Goal: Task Accomplishment & Management: Manage account settings

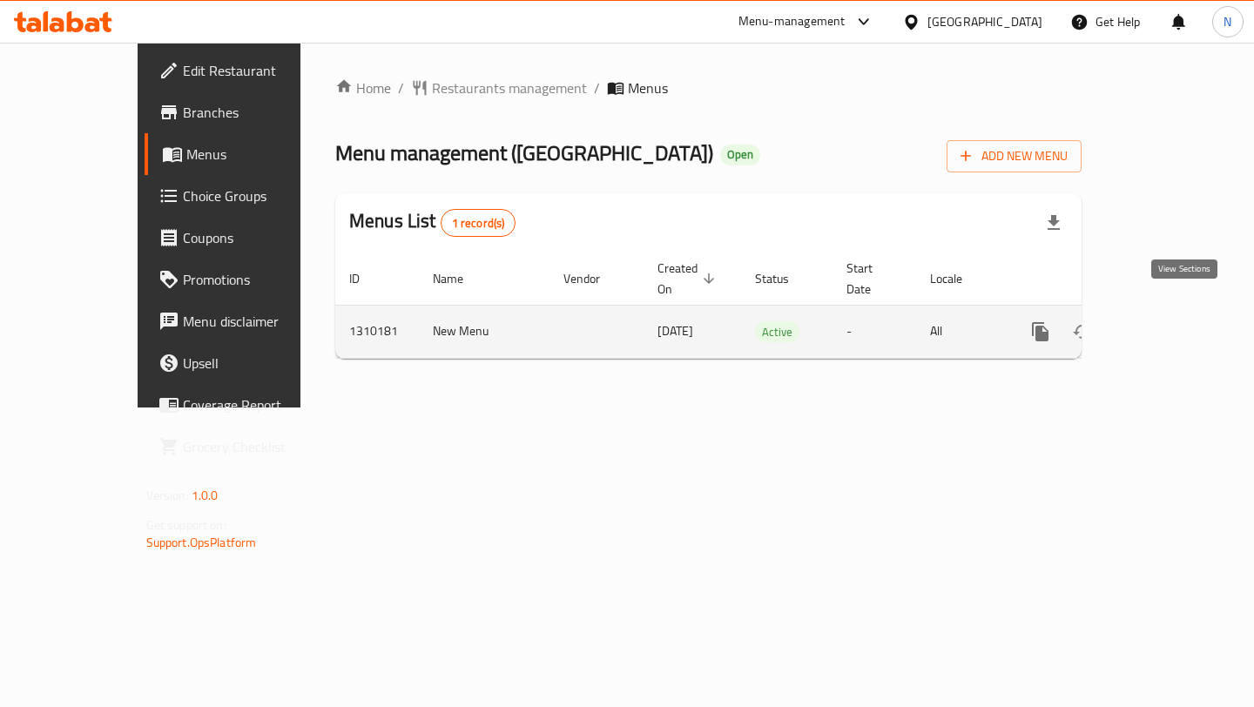
click at [1176, 321] on icon "enhanced table" at bounding box center [1166, 331] width 21 height 21
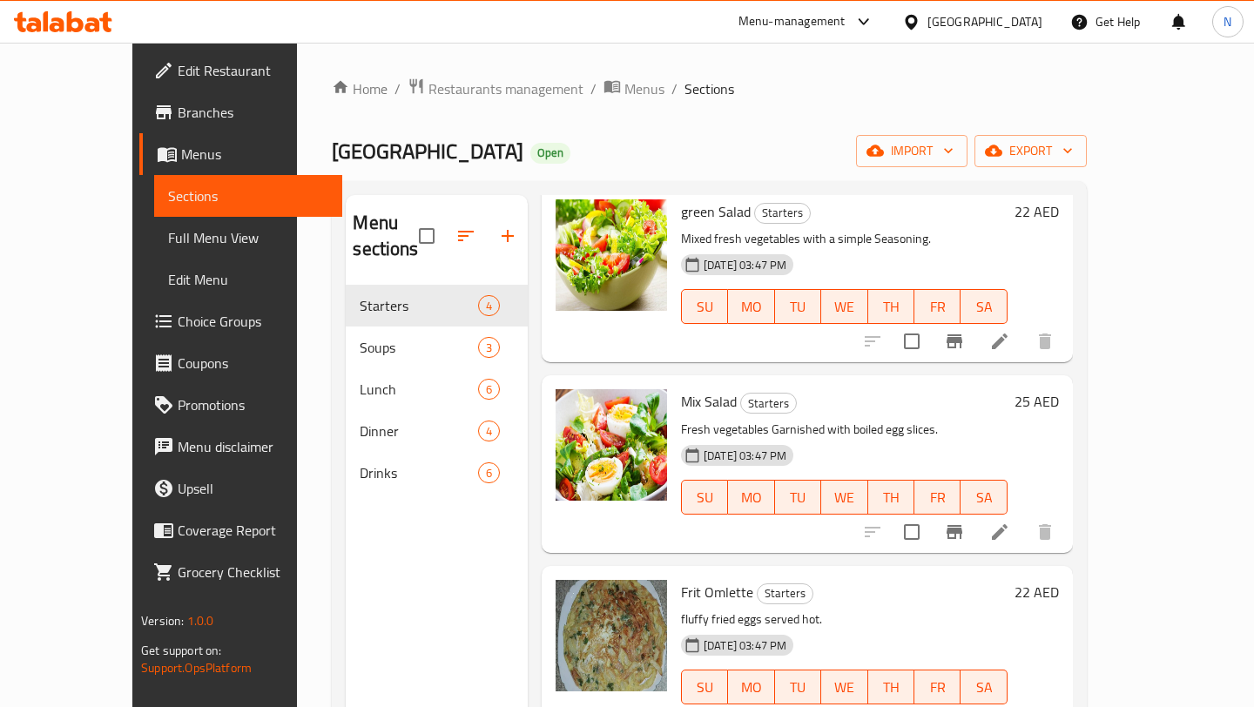
scroll to position [98, 0]
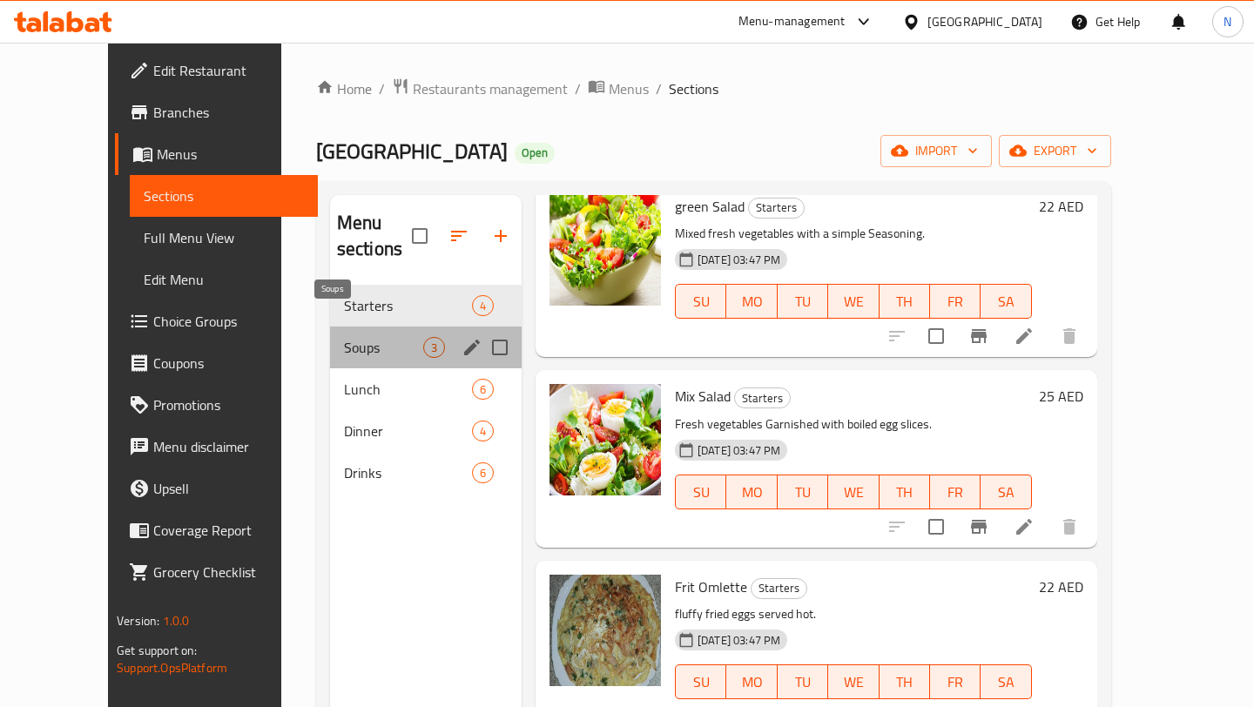
click at [350, 337] on span "Soups" at bounding box center [383, 347] width 79 height 21
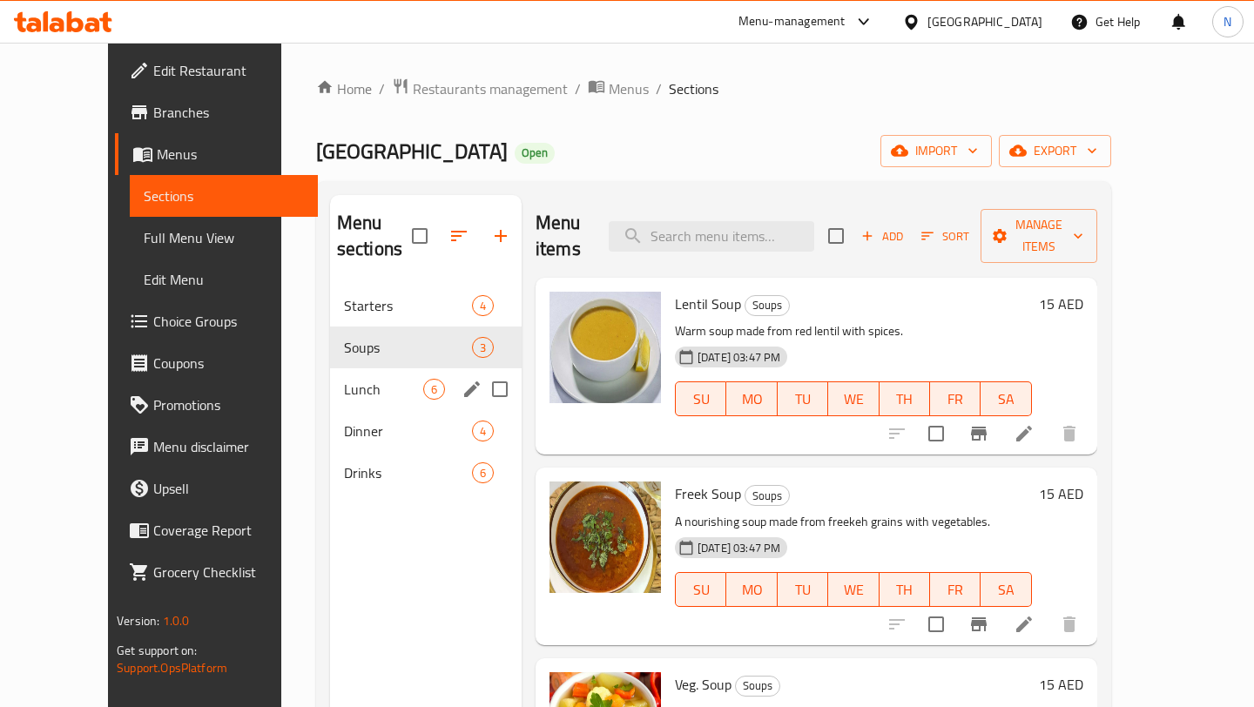
click at [361, 368] on div "Lunch 6" at bounding box center [426, 389] width 192 height 42
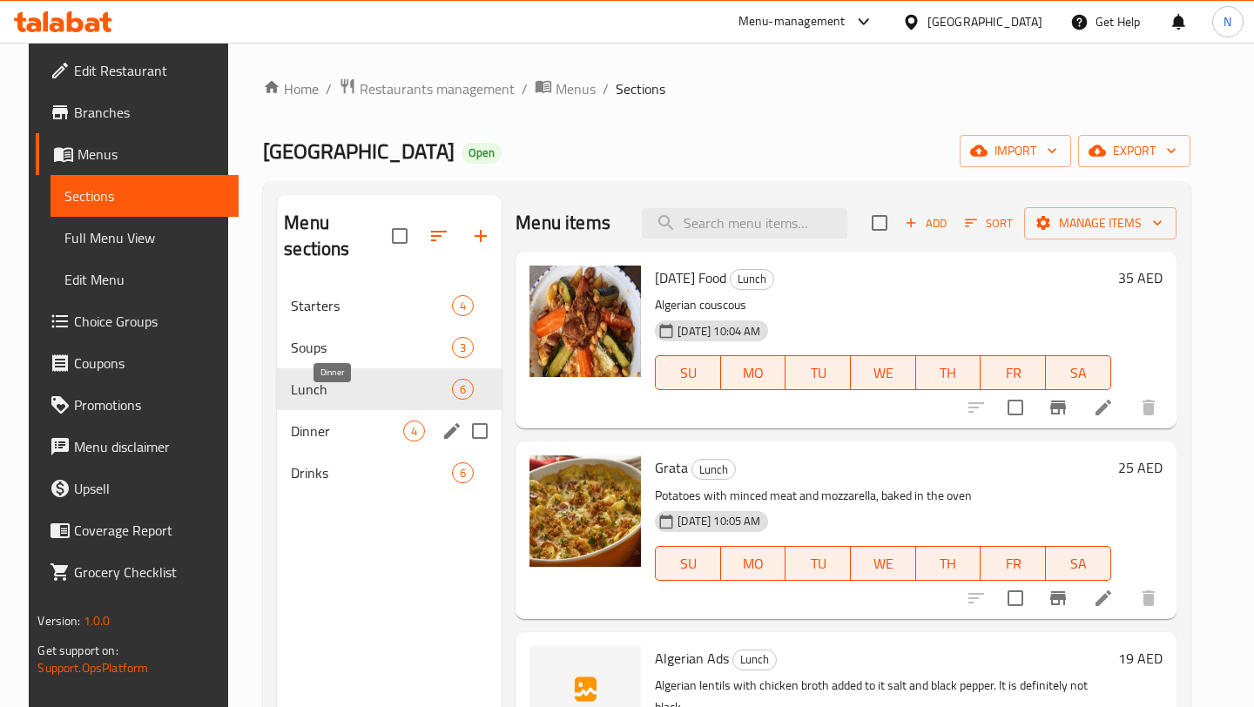
click at [351, 421] on span "Dinner" at bounding box center [347, 431] width 112 height 21
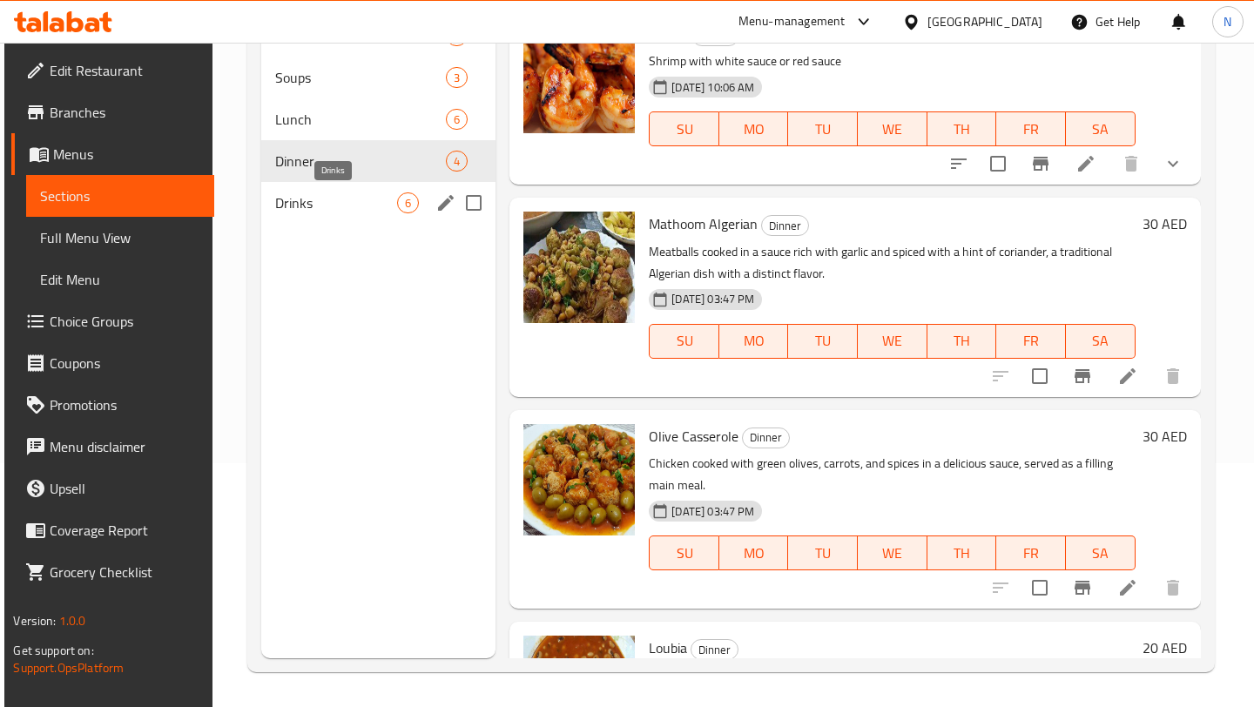
click at [355, 197] on span "Drinks" at bounding box center [336, 202] width 123 height 21
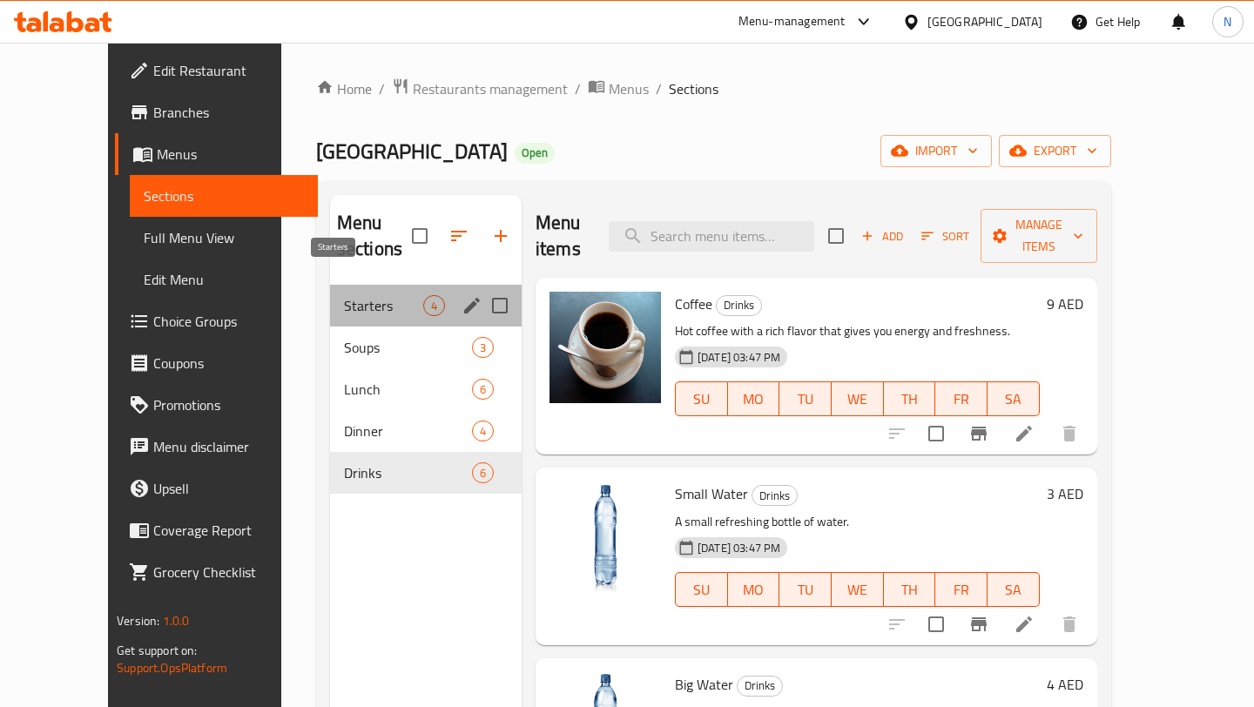
click at [344, 295] on span "Starters" at bounding box center [383, 305] width 79 height 21
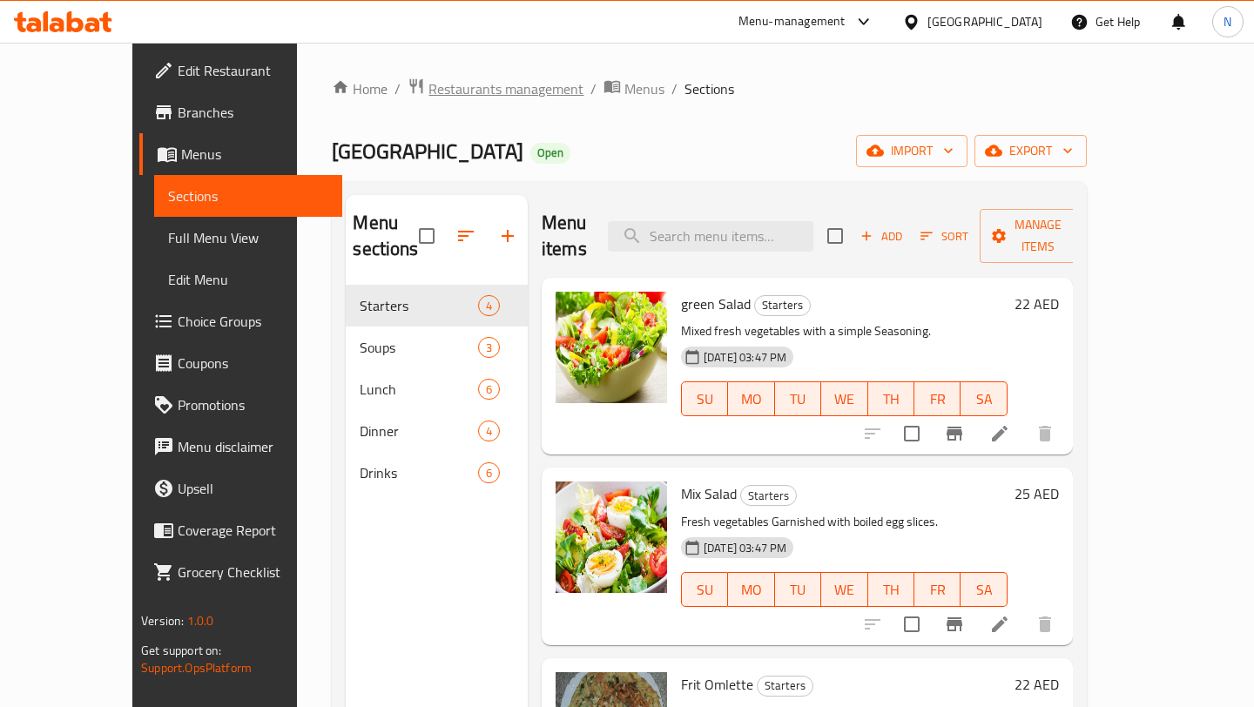
click at [453, 83] on span "Restaurants management" at bounding box center [506, 88] width 155 height 21
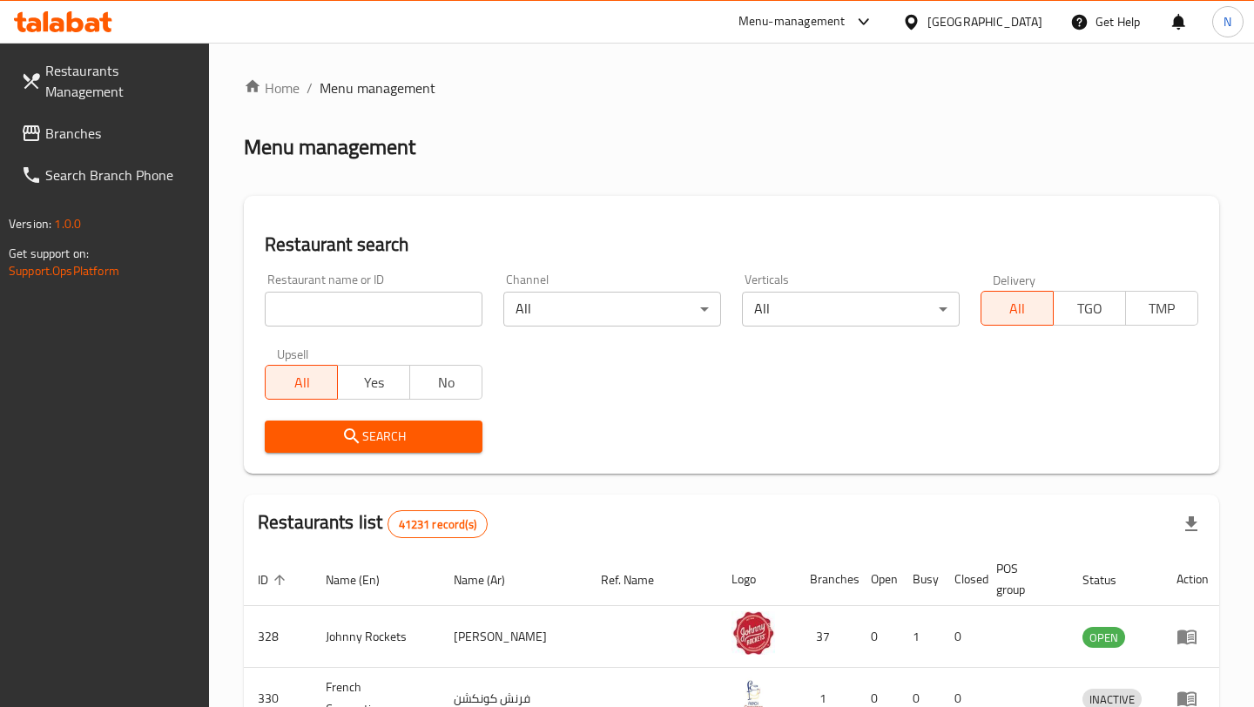
click at [789, 18] on div "Menu-management" at bounding box center [792, 21] width 107 height 21
click at [719, 184] on div "Restaurant-Management" at bounding box center [699, 192] width 137 height 19
